Goal: Navigation & Orientation: Find specific page/section

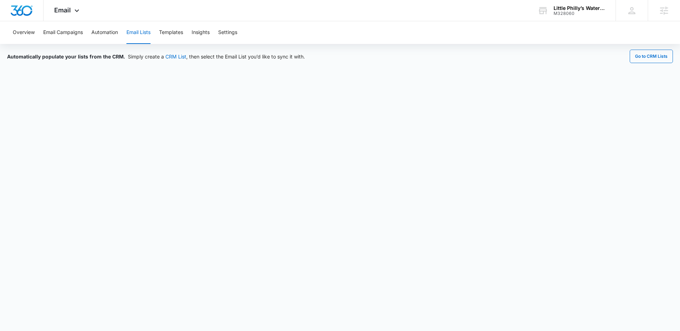
click at [136, 36] on button "Email Lists" at bounding box center [138, 32] width 24 height 23
click at [119, 33] on div "Overview Email Campaigns Automation Email Lists Templates Insights Settings" at bounding box center [339, 32] width 663 height 23
click at [115, 33] on button "Automation" at bounding box center [104, 32] width 27 height 23
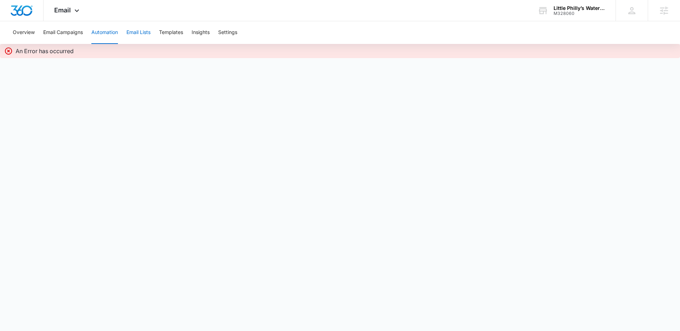
click at [144, 35] on button "Email Lists" at bounding box center [138, 32] width 24 height 23
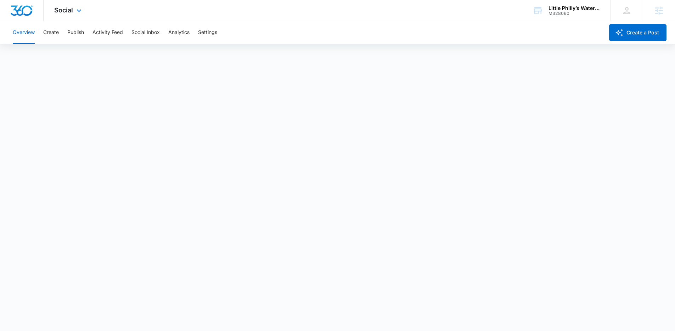
click at [74, 15] on div "Social Apps Reputation Websites Forms CRM Email Social Payments POS Content Ads…" at bounding box center [69, 10] width 50 height 21
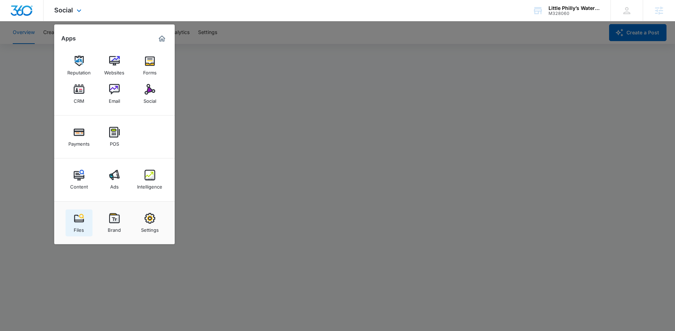
click at [82, 223] on div "Files" at bounding box center [79, 227] width 10 height 9
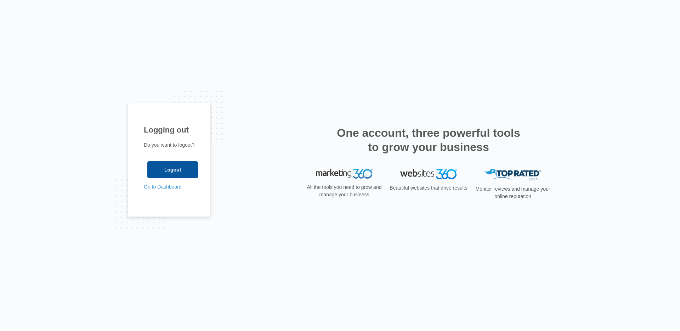
click at [169, 169] on input "Logout" at bounding box center [172, 169] width 51 height 17
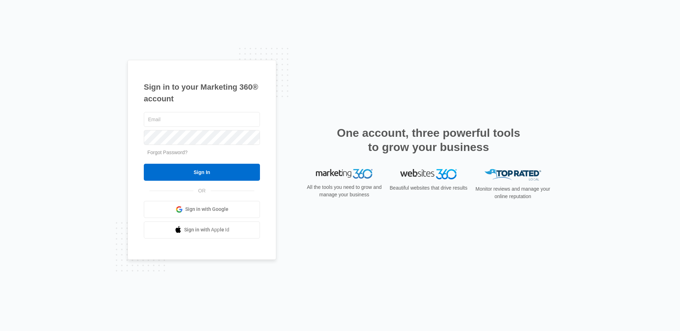
click at [180, 206] on span at bounding box center [179, 209] width 7 height 7
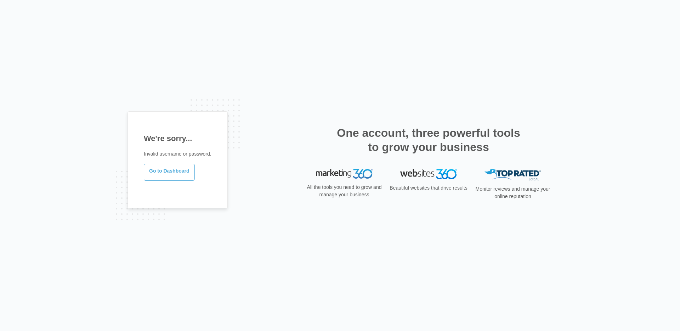
click at [181, 167] on link "Go to Dashboard" at bounding box center [169, 172] width 51 height 17
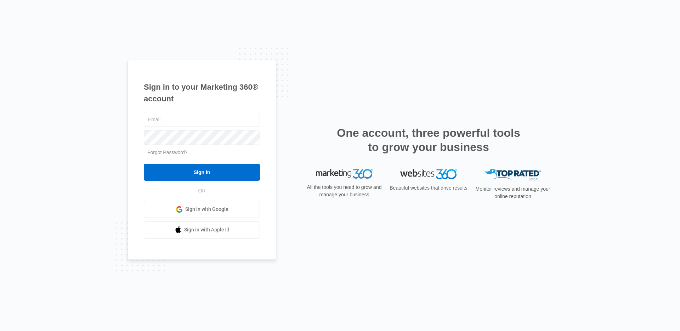
click at [178, 207] on span at bounding box center [179, 209] width 7 height 7
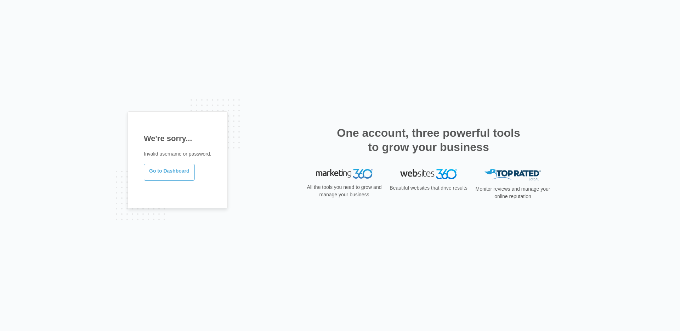
click at [184, 172] on link "Go to Dashboard" at bounding box center [169, 172] width 51 height 17
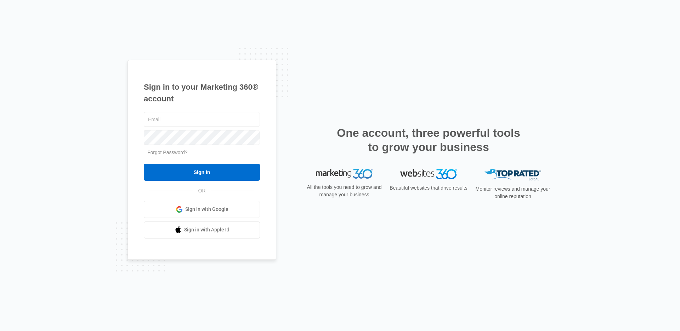
click at [175, 203] on link "Sign in with Google" at bounding box center [202, 209] width 116 height 17
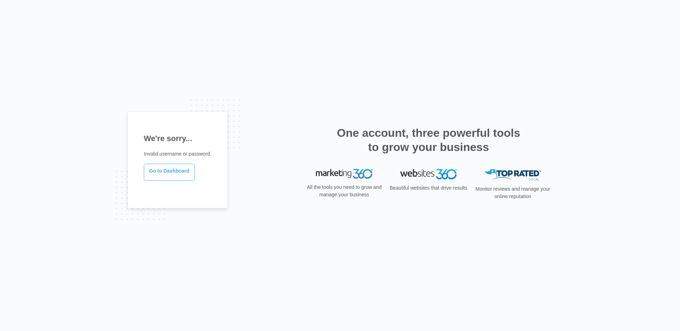
click at [169, 172] on link "Go to Dashboard" at bounding box center [169, 172] width 51 height 17
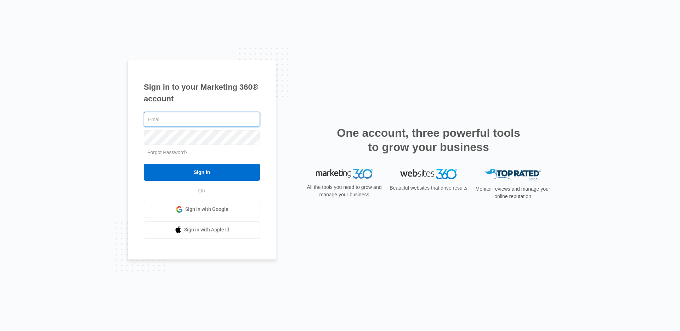
type input "[EMAIL_ADDRESS][PERSON_NAME][DOMAIN_NAME]"
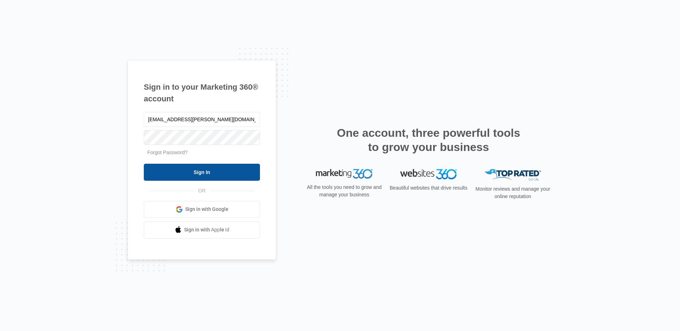
click at [190, 179] on input "Sign In" at bounding box center [202, 172] width 116 height 17
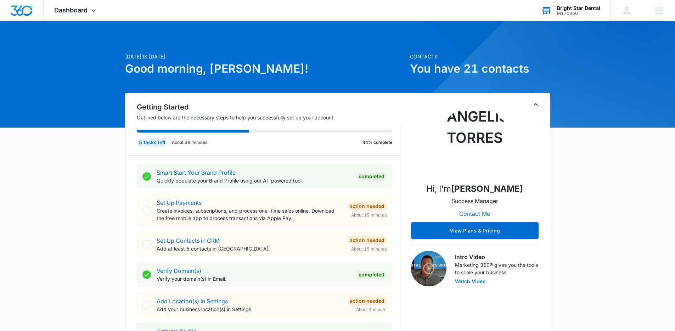
click at [568, 12] on div "M170960" at bounding box center [578, 13] width 43 height 5
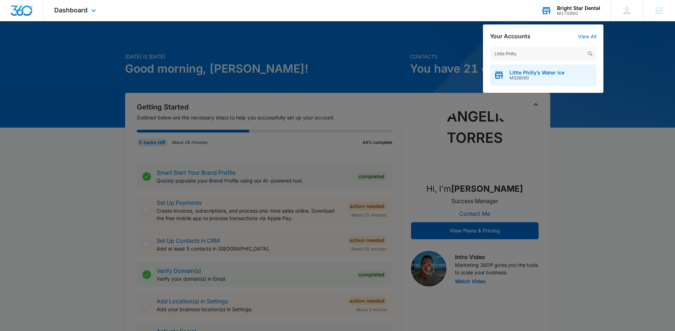
type input "Little Philly"
click at [524, 81] on div "Little Philly’s Water Ice M328060" at bounding box center [543, 74] width 106 height 21
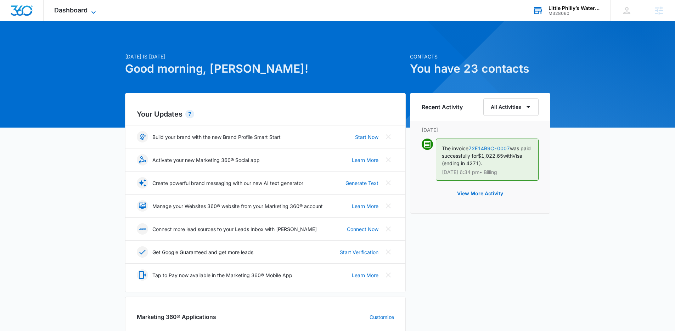
click at [86, 7] on span "Dashboard" at bounding box center [70, 9] width 33 height 7
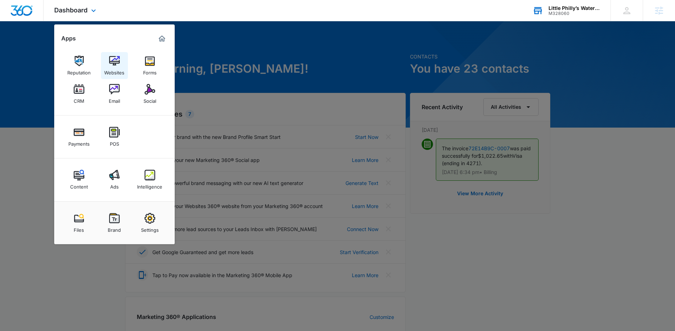
click at [117, 55] on link "Websites" at bounding box center [114, 65] width 27 height 27
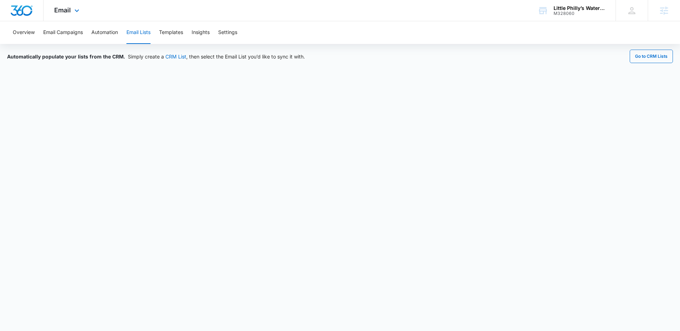
click at [71, 6] on div "Email Apps Reputation Websites Forms CRM Email Social Payments POS Content Ads …" at bounding box center [68, 10] width 48 height 21
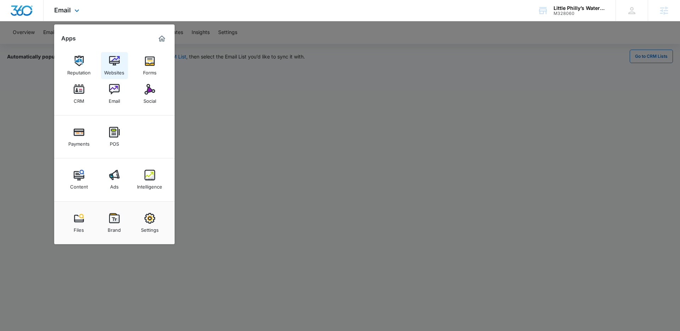
click at [109, 67] on div "Websites" at bounding box center [114, 70] width 20 height 9
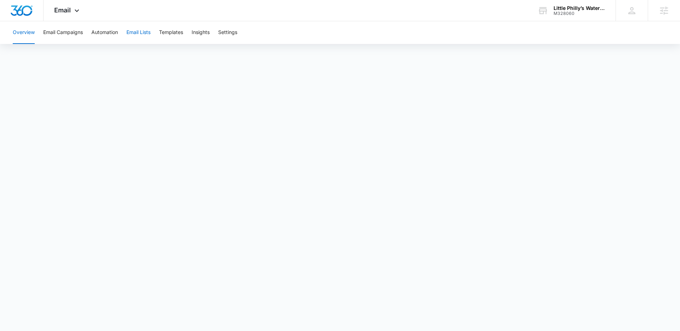
click at [135, 34] on button "Email Lists" at bounding box center [138, 32] width 24 height 23
